Goal: Task Accomplishment & Management: Manage account settings

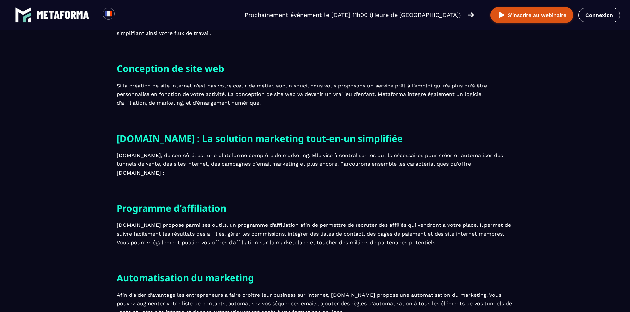
scroll to position [1043, 0]
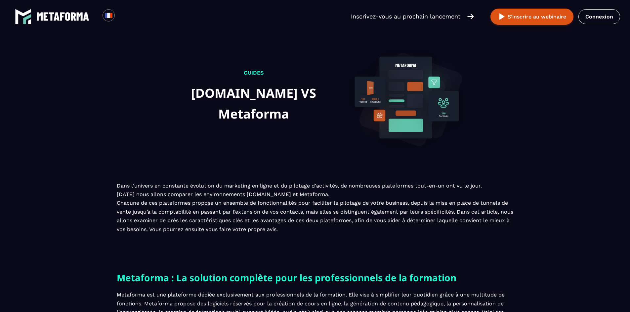
click at [606, 14] on link "Connexion" at bounding box center [599, 16] width 42 height 15
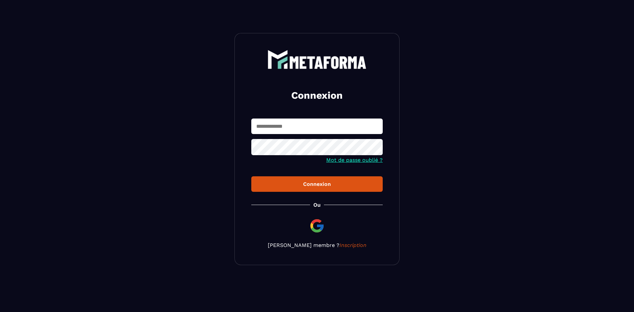
click at [316, 119] on input "text" at bounding box center [317, 127] width 132 height 16
type input "**********"
click at [331, 183] on div "Connexion" at bounding box center [317, 184] width 121 height 6
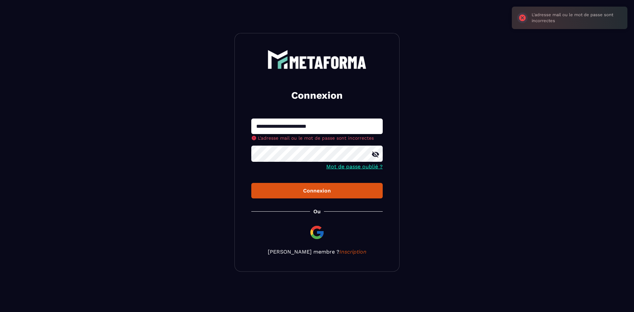
click at [322, 238] on img at bounding box center [317, 233] width 16 height 16
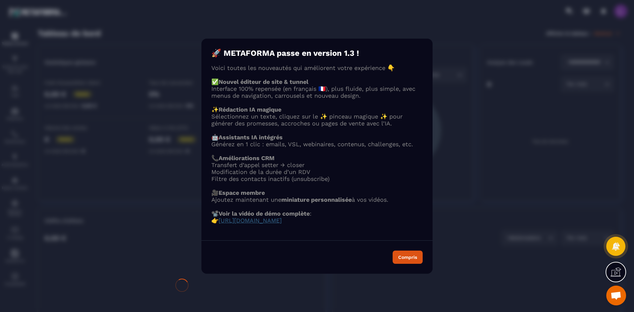
click at [405, 260] on div "Compris" at bounding box center [408, 257] width 19 height 5
